Goal: Find specific page/section: Find specific page/section

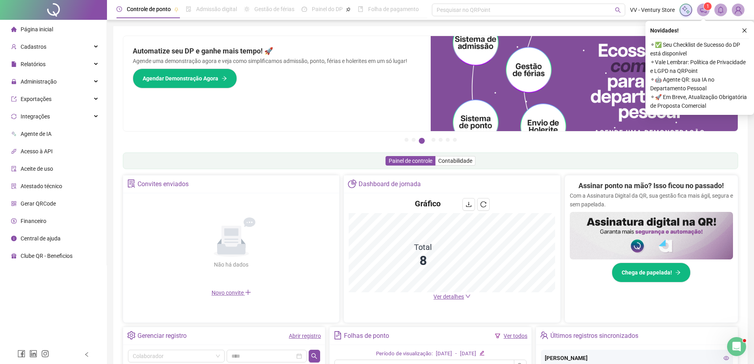
click at [506, 340] on div "Ver todos" at bounding box center [516, 336] width 24 height 9
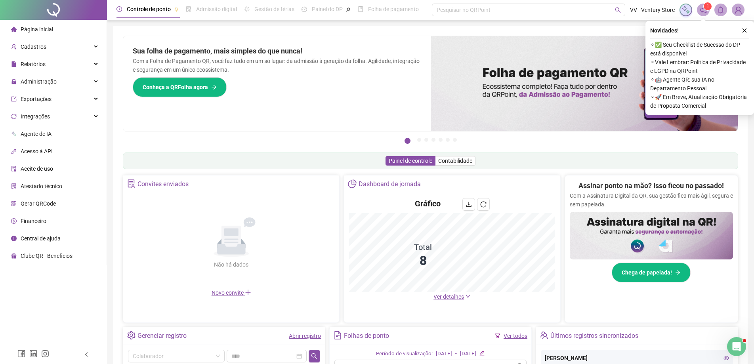
click at [511, 336] on link "Ver todos" at bounding box center [516, 336] width 24 height 6
